Goal: Use online tool/utility: Utilize a website feature to perform a specific function

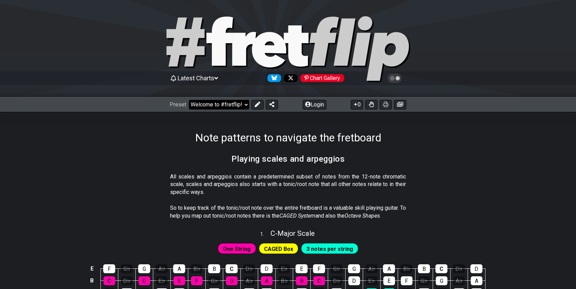
click at [223, 104] on select "Welcome to #fretflip! Initial Preset Custom Preset Minor Pentatonic Major Penta…" at bounding box center [219, 105] width 60 height 10
click at [189, 100] on select "Welcome to #fretflip! Initial Preset Custom Preset Minor Pentatonic Major Penta…" at bounding box center [219, 105] width 60 height 10
select select "/user-defined"
select select "A"
select select "C"
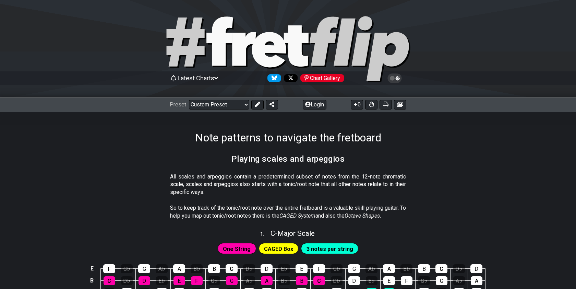
select select "C"
select select "A"
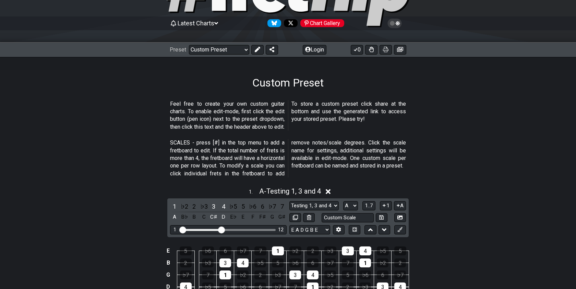
scroll to position [56, 0]
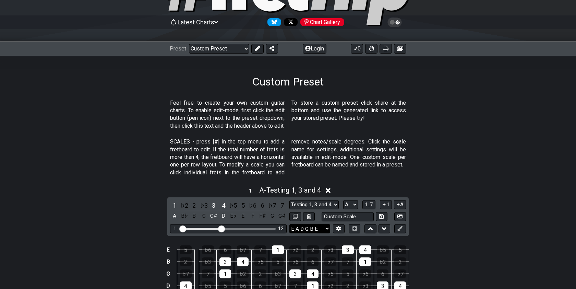
click at [311, 225] on select "E A D G B E E A D G B E E A D G B E B E A D F♯ B A D G C E A D A D G B E E♭ A♭ …" at bounding box center [309, 228] width 41 height 9
click at [289, 224] on select "E A D G B E E A D G B E E A D G B E B E A D F♯ B A D G C E A D A D G B E E♭ A♭ …" at bounding box center [309, 228] width 41 height 9
click at [336, 227] on icon at bounding box center [338, 227] width 5 height 5
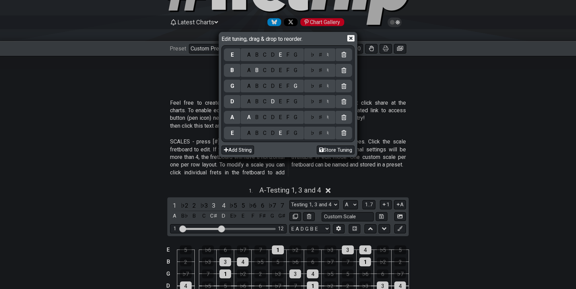
click at [264, 53] on div "C" at bounding box center [264, 55] width 8 height 8
click at [279, 54] on div "E" at bounding box center [281, 55] width 8 height 8
click at [261, 57] on div "C" at bounding box center [264, 55] width 8 height 8
click at [318, 55] on div "♯" at bounding box center [320, 55] width 8 height 8
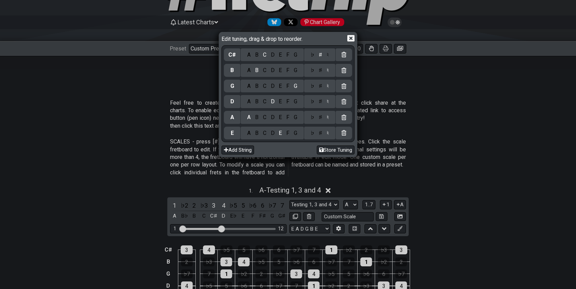
click at [262, 131] on div "C" at bounding box center [264, 133] width 8 height 8
click at [319, 132] on div "♯" at bounding box center [320, 133] width 8 height 8
click at [256, 132] on div "B" at bounding box center [257, 133] width 8 height 8
click at [253, 132] on div "B" at bounding box center [257, 133] width 8 height 8
click at [258, 101] on div "B" at bounding box center [257, 102] width 8 height 8
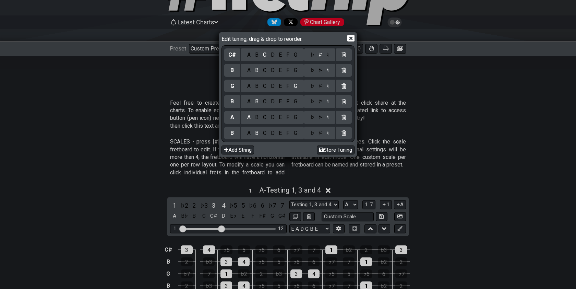
click at [286, 117] on div "F" at bounding box center [288, 117] width 8 height 8
click at [318, 117] on div "♯" at bounding box center [320, 117] width 8 height 8
click at [280, 101] on div "E" at bounding box center [281, 102] width 8 height 8
click at [255, 102] on div "B" at bounding box center [257, 102] width 8 height 8
click at [280, 86] on div "E" at bounding box center [281, 86] width 8 height 8
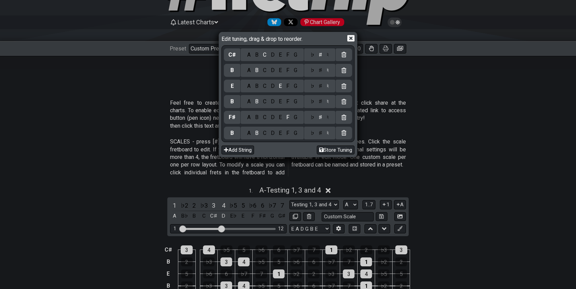
click at [295, 70] on div "G" at bounding box center [295, 70] width 8 height 8
click at [319, 71] on div "♯" at bounding box center [320, 70] width 8 height 8
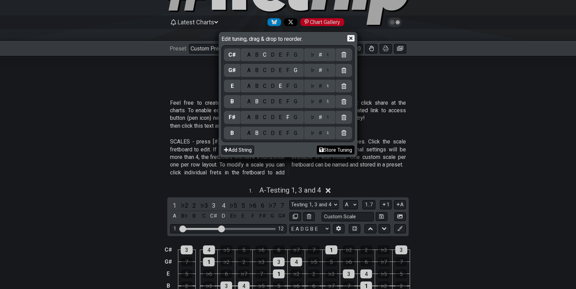
click at [330, 148] on button "Store Tuning" at bounding box center [336, 149] width 38 height 9
select select "B F# B E G# C#"
click at [350, 39] on icon at bounding box center [350, 38] width 7 height 7
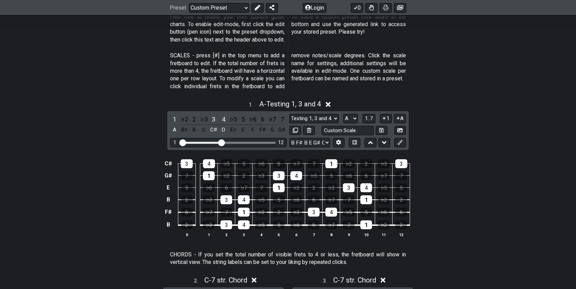
scroll to position [142, 0]
click at [320, 119] on select "Testing 1, 3 and 4 Testing 1, 3 and 4 Minor Pentatonic Major Pentatonic Minor B…" at bounding box center [313, 117] width 49 height 9
click at [289, 113] on select "Testing 1, 3 and 4 Testing 1, 3 and 4 Minor Pentatonic Major Pentatonic Minor B…" at bounding box center [313, 117] width 49 height 9
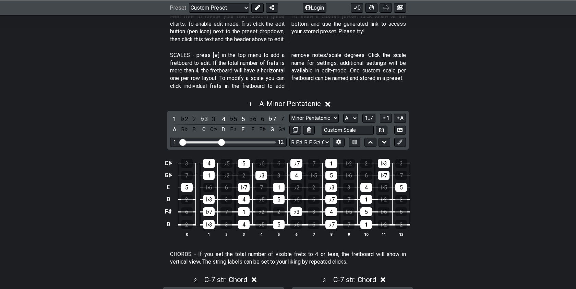
click at [320, 152] on td "7" at bounding box center [313, 157] width 17 height 12
click at [326, 117] on select "Testing 1, 3 and 4 Testing 1, 3 and 4 Minor Pentatonic Major Pentatonic Minor B…" at bounding box center [313, 117] width 49 height 9
click at [289, 113] on select "Testing 1, 3 and 4 Testing 1, 3 and 4 Minor Pentatonic Major Pentatonic Minor B…" at bounding box center [313, 117] width 49 height 9
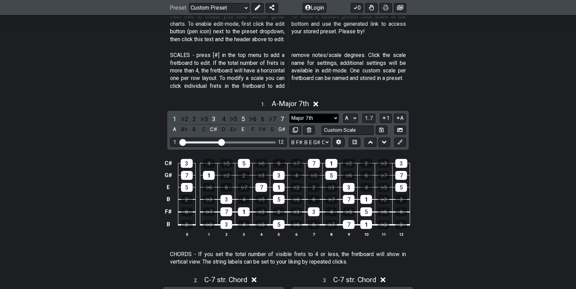
click at [307, 114] on select "Testing 1, 3 and 4 Testing 1, 3 and 4 Minor Pentatonic Major Pentatonic Minor B…" at bounding box center [313, 117] width 49 height 9
select select "Minor Pentatonic"
click at [289, 113] on select "Testing 1, 3 and 4 Testing 1, 3 and 4 Minor Pentatonic Major Pentatonic Minor B…" at bounding box center [313, 117] width 49 height 9
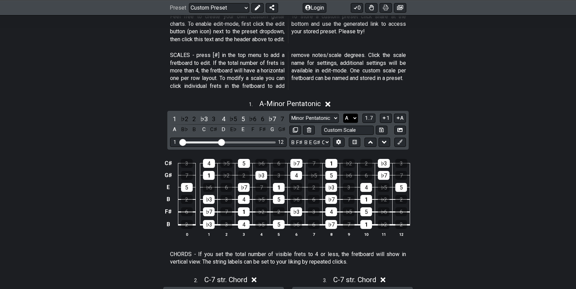
click at [345, 119] on select "A♭ A A♯ B♭ B C C♯ D♭ D D♯ E♭ E F F♯ G♭ G G♯" at bounding box center [350, 117] width 15 height 9
select select "C#"
click at [343, 113] on select "A♭ A A♯ B♭ B C C♯ D♭ D D♯ E♭ E F F♯ G♭ G G♯" at bounding box center [350, 117] width 15 height 9
